Goal: Use online tool/utility: Utilize a website feature to perform a specific function

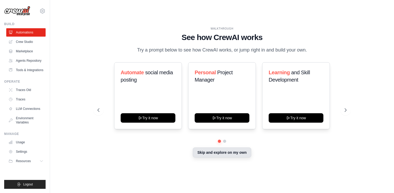
click at [231, 151] on button "Skip and explore on my own" at bounding box center [222, 152] width 58 height 10
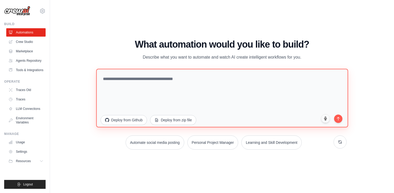
click at [216, 97] on textarea at bounding box center [222, 98] width 252 height 58
paste textarea "**********"
drag, startPoint x: 171, startPoint y: 75, endPoint x: 39, endPoint y: 75, distance: 132.8
click at [37, 75] on div "[PERSON_NAME][EMAIL_ADDRESS][DOMAIN_NAME] Settings Build Automations" at bounding box center [197, 96] width 394 height 193
drag, startPoint x: 159, startPoint y: 77, endPoint x: 58, endPoint y: 72, distance: 101.9
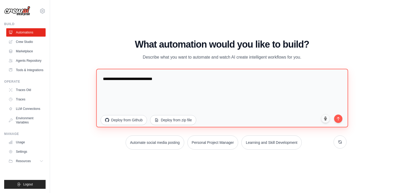
click at [57, 71] on div "WALKTHROUGH See how [PERSON_NAME] works Try a prompt below to see how [PERSON_N…" at bounding box center [222, 96] width 344 height 182
paste textarea "**********"
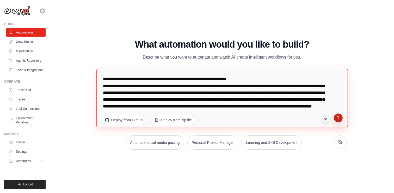
type textarea "**********"
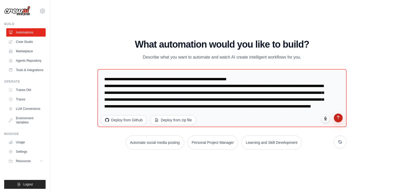
click at [340, 117] on icon "submit" at bounding box center [339, 117] width 4 height 4
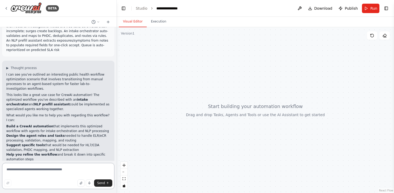
scroll to position [55, 0]
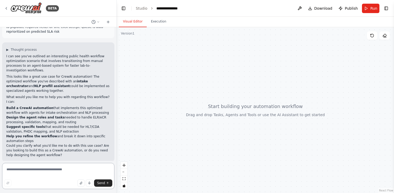
click at [35, 170] on textarea at bounding box center [58, 176] width 112 height 26
type textarea "**********"
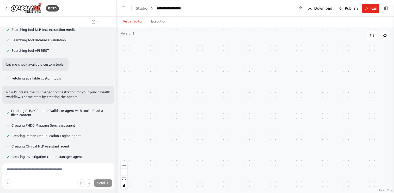
scroll to position [387, 0]
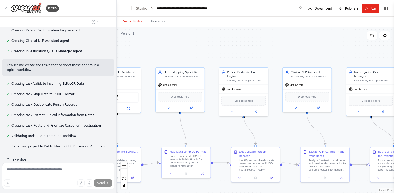
drag, startPoint x: 228, startPoint y: 145, endPoint x: 160, endPoint y: 135, distance: 68.5
click at [160, 135] on div ".deletable-edge-delete-btn { width: 20px; height: 20px; border: 0px solid #ffff…" at bounding box center [256, 109] width 278 height 165
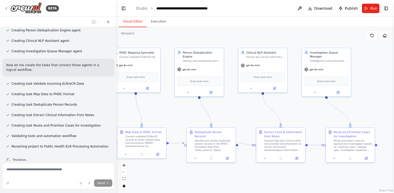
drag, startPoint x: 198, startPoint y: 127, endPoint x: 140, endPoint y: 99, distance: 63.7
click at [140, 99] on div ".deletable-edge-delete-btn { width: 20px; height: 20px; border: 0px solid #ffff…" at bounding box center [256, 109] width 278 height 165
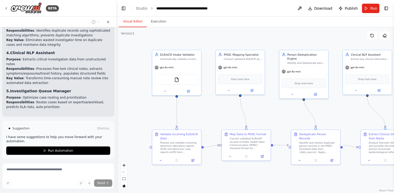
drag, startPoint x: 164, startPoint y: 101, endPoint x: 283, endPoint y: 112, distance: 118.9
click at [283, 112] on div ".deletable-edge-delete-btn { width: 20px; height: 20px; border: 0px solid #ffff…" at bounding box center [256, 109] width 278 height 165
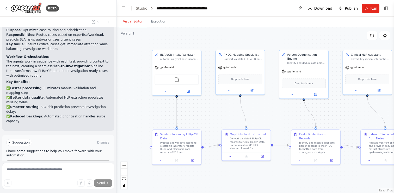
scroll to position [717, 0]
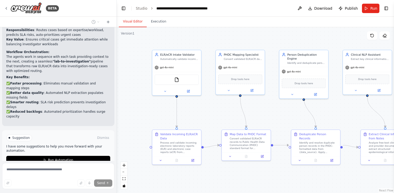
click at [271, 105] on div ".deletable-edge-delete-btn { width: 20px; height: 20px; border: 0px solid #ffff…" at bounding box center [256, 109] width 278 height 165
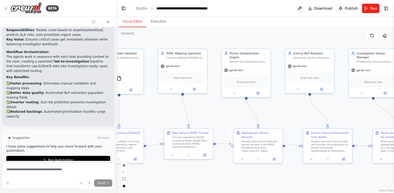
drag, startPoint x: 279, startPoint y: 105, endPoint x: 221, endPoint y: 103, distance: 57.7
click at [221, 103] on div ".deletable-edge-delete-btn { width: 20px; height: 20px; border: 0px solid #ffff…" at bounding box center [256, 109] width 278 height 165
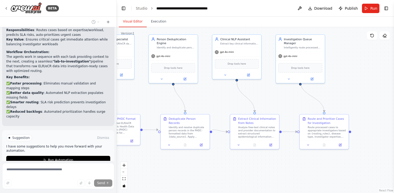
drag, startPoint x: 279, startPoint y: 106, endPoint x: 202, endPoint y: 92, distance: 78.2
click at [202, 92] on div ".deletable-edge-delete-btn { width: 20px; height: 20px; border: 0px solid #ffff…" at bounding box center [256, 109] width 278 height 165
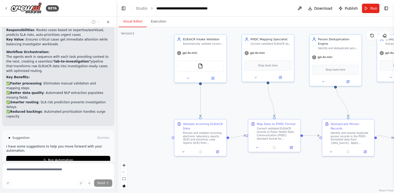
drag, startPoint x: 121, startPoint y: 110, endPoint x: 288, endPoint y: 114, distance: 167.3
click at [288, 114] on div ".deletable-edge-delete-btn { width: 20px; height: 20px; border: 0px solid #ffff…" at bounding box center [256, 109] width 278 height 165
click at [182, 152] on icon at bounding box center [183, 150] width 3 height 3
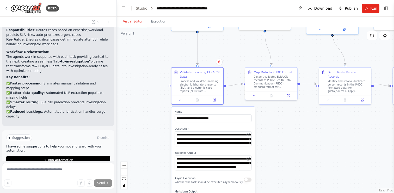
drag, startPoint x: 288, startPoint y: 172, endPoint x: 284, endPoint y: 121, distance: 51.5
click at [284, 121] on div ".deletable-edge-delete-btn { width: 20px; height: 20px; border: 0px solid #ffff…" at bounding box center [256, 109] width 278 height 165
click at [241, 143] on textarea "**********" at bounding box center [213, 138] width 77 height 15
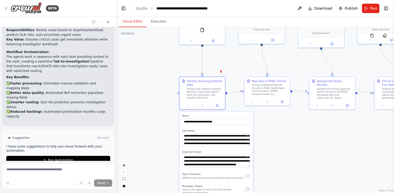
click at [294, 158] on div ".deletable-edge-delete-btn { width: 20px; height: 20px; border: 0px solid #ffff…" at bounding box center [256, 109] width 278 height 165
